Goal: Task Accomplishment & Management: Manage account settings

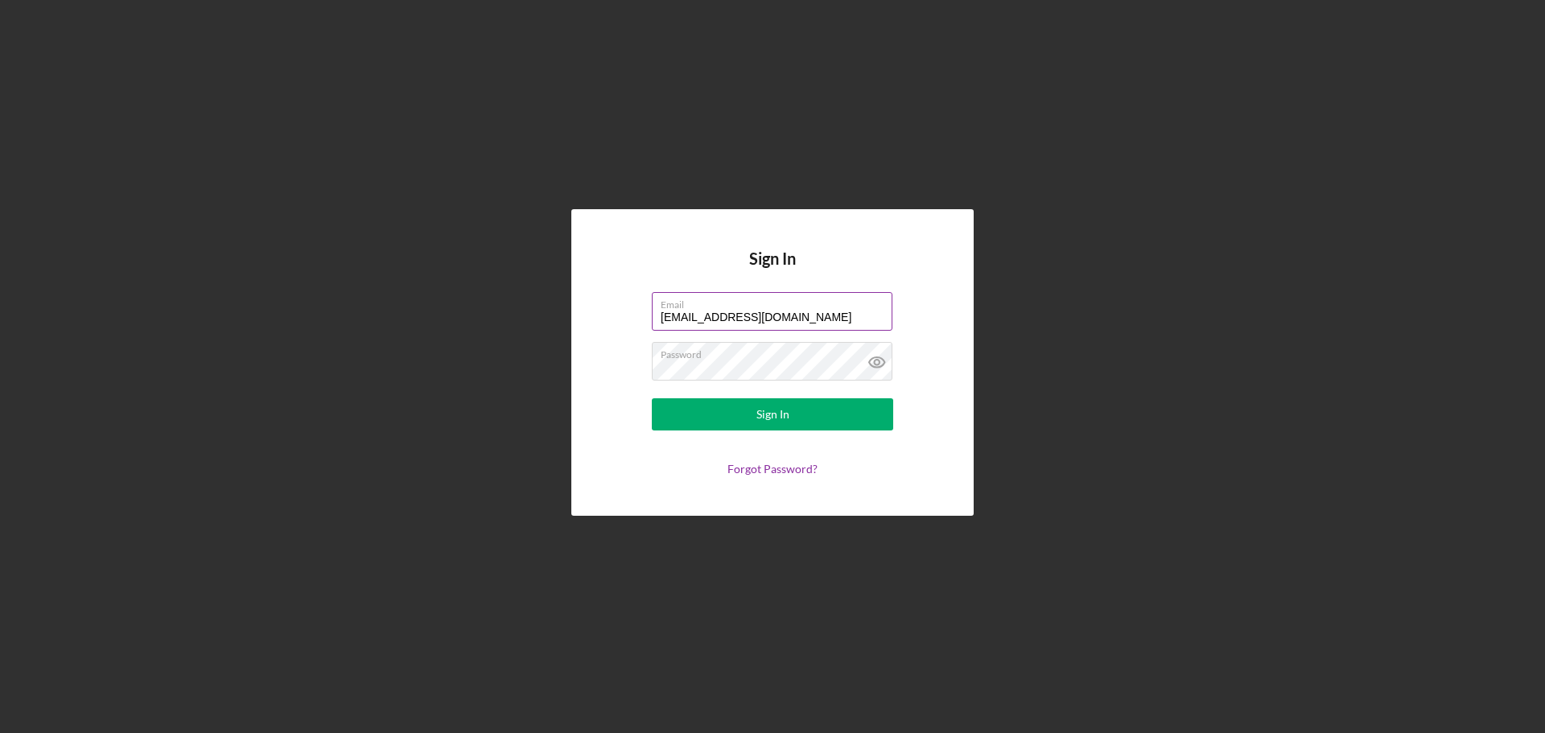
click at [822, 317] on input "[EMAIL_ADDRESS][DOMAIN_NAME]" at bounding box center [772, 311] width 241 height 39
type input "[EMAIL_ADDRESS][DOMAIN_NAME]"
click at [851, 425] on button "Sign In" at bounding box center [772, 414] width 241 height 32
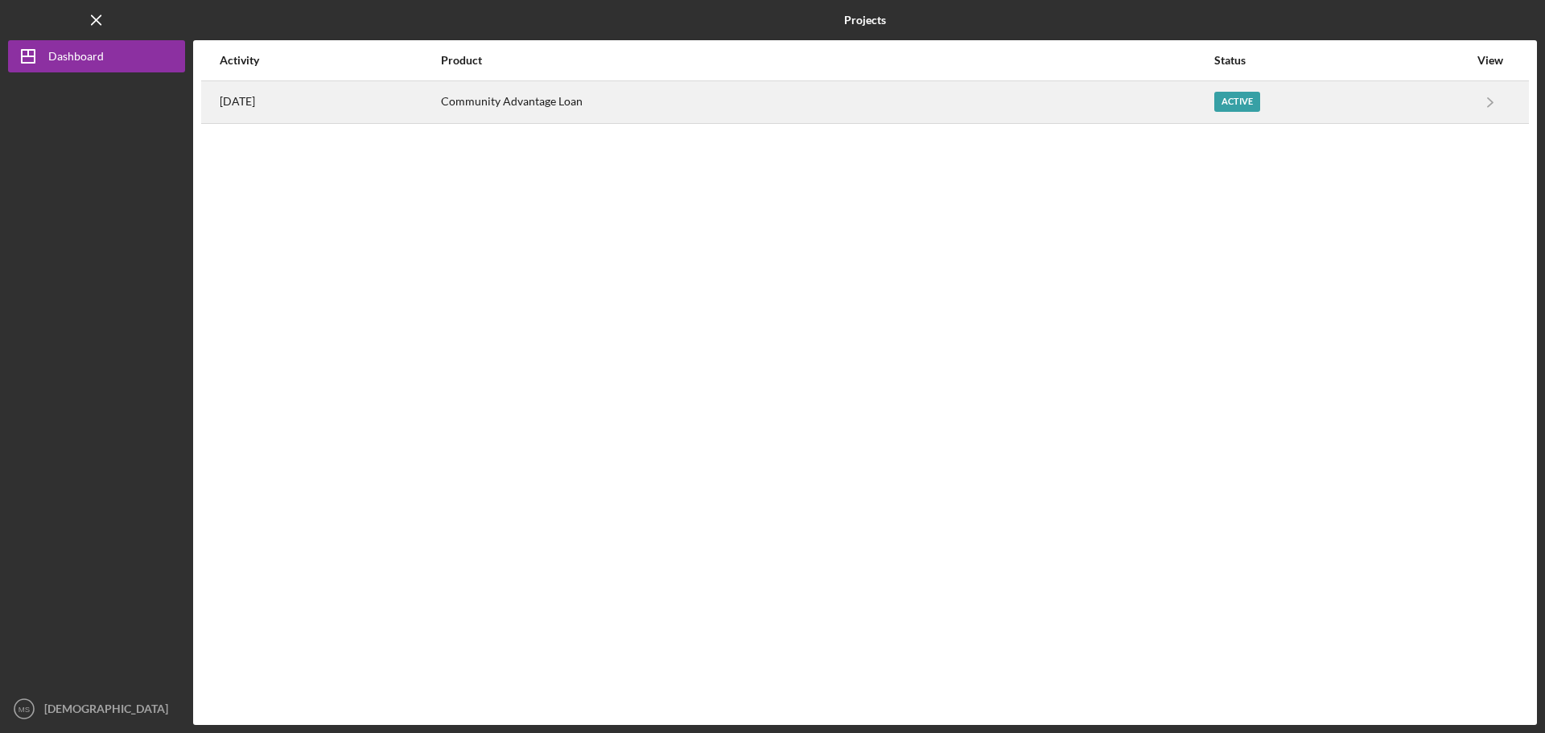
click at [1256, 101] on div "Active" at bounding box center [1237, 102] width 46 height 20
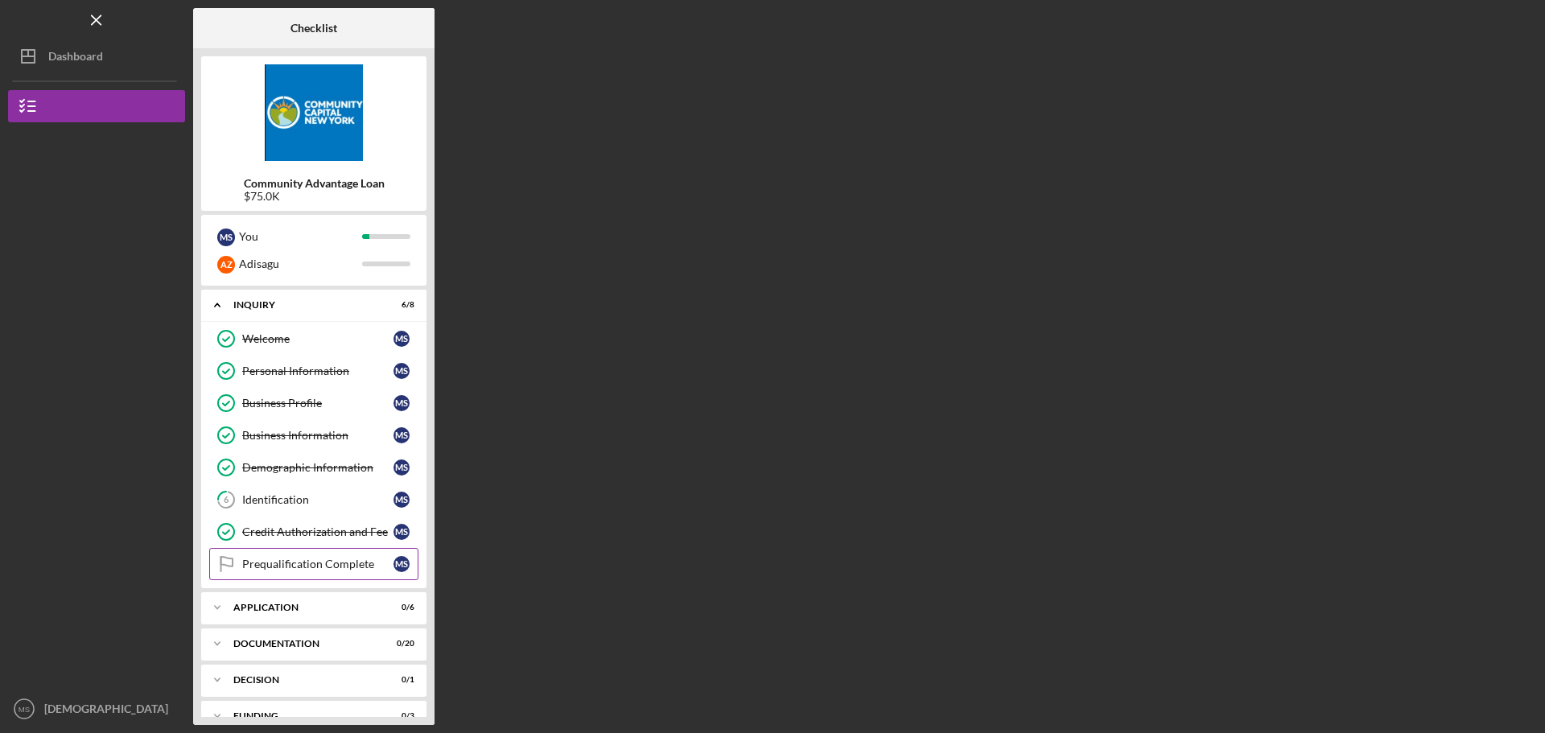
scroll to position [60, 0]
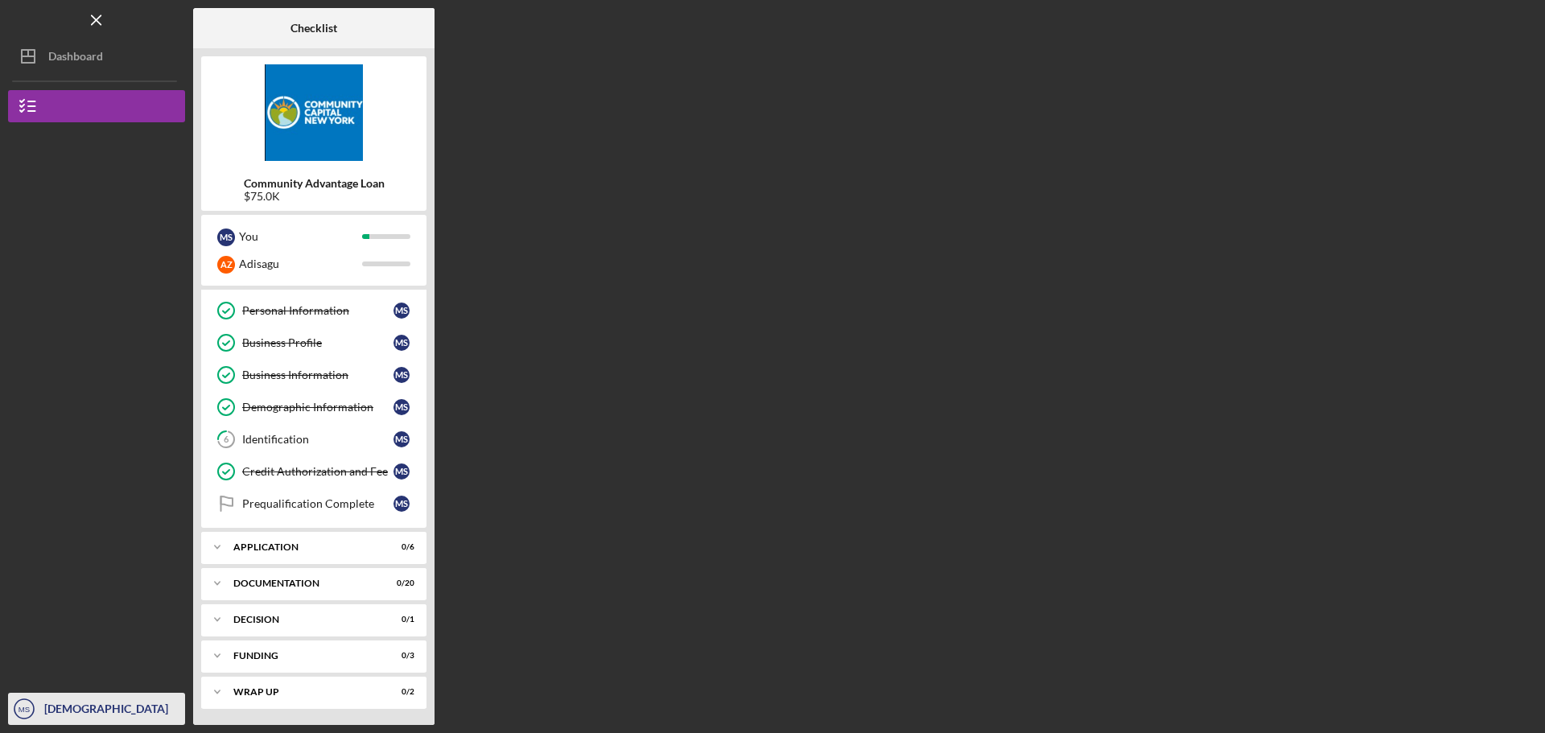
click at [56, 716] on div "[DEMOGRAPHIC_DATA][PERSON_NAME]" at bounding box center [112, 725] width 145 height 64
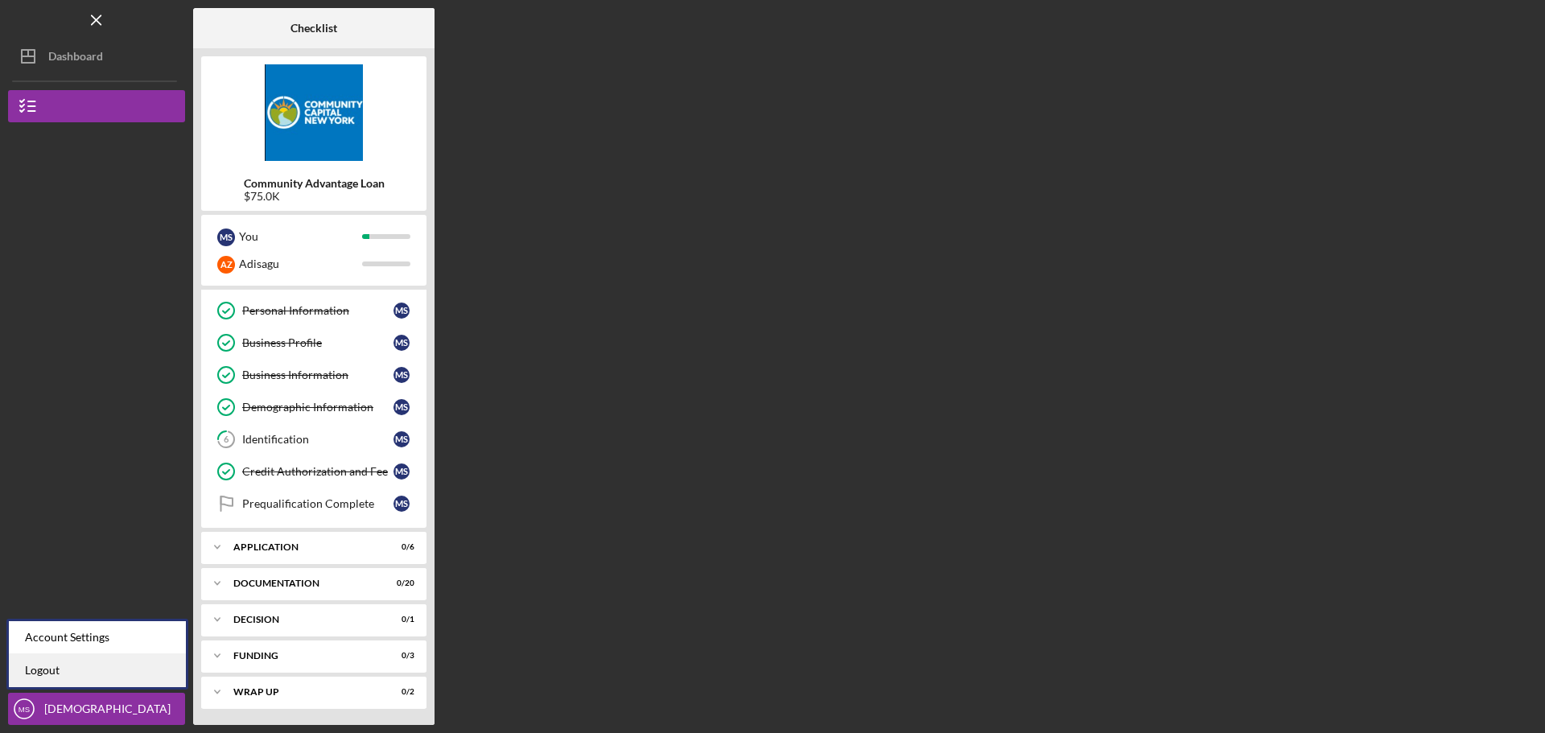
click at [65, 681] on link "Logout" at bounding box center [97, 670] width 177 height 33
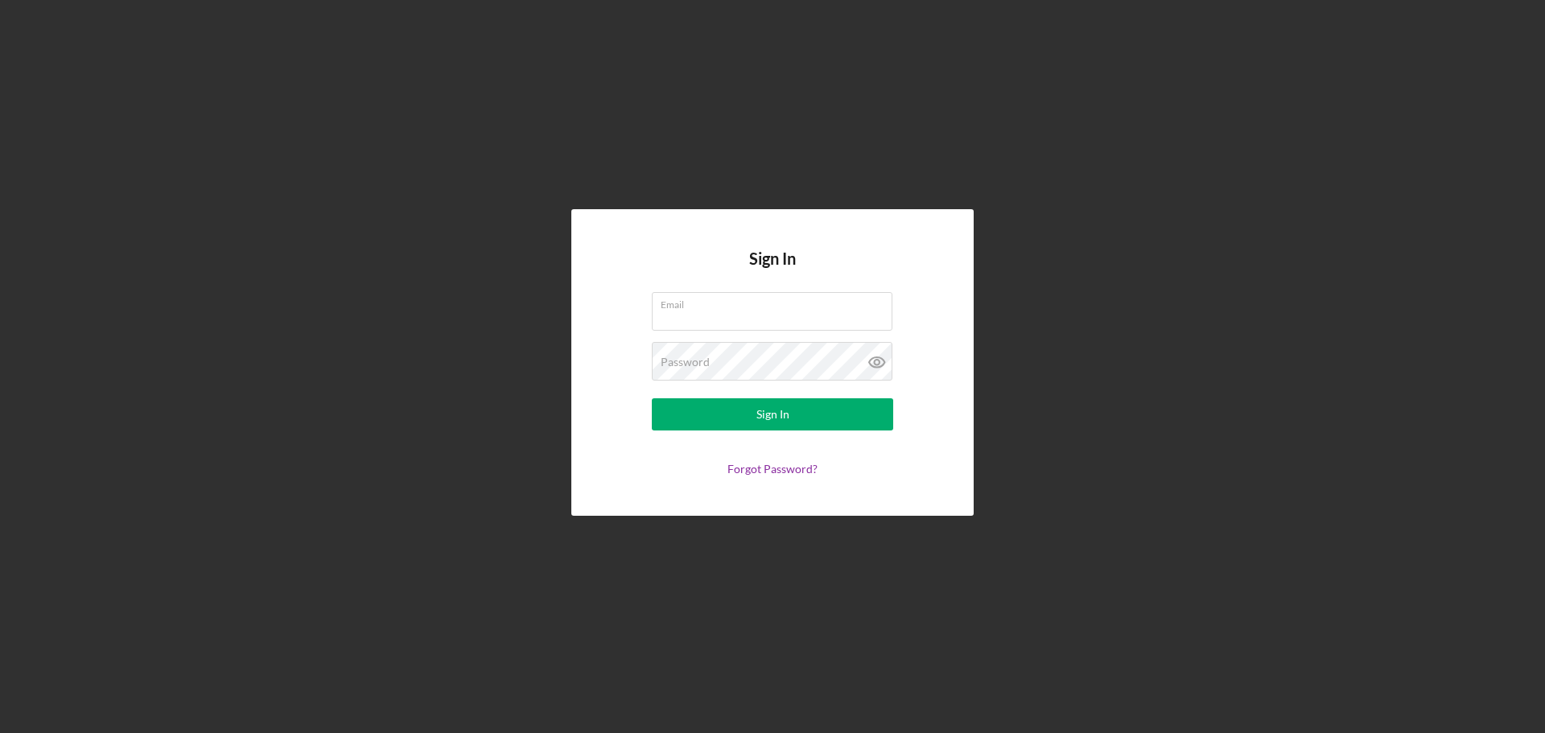
type input "[EMAIL_ADDRESS][DOMAIN_NAME]"
